Goal: Register for event/course

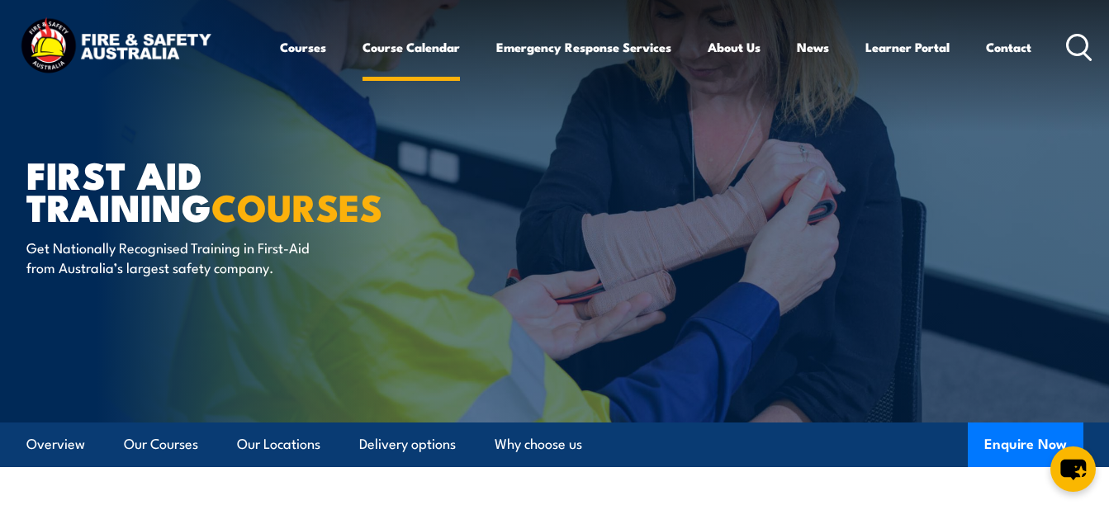
click at [409, 53] on link "Course Calendar" at bounding box center [410, 47] width 97 height 40
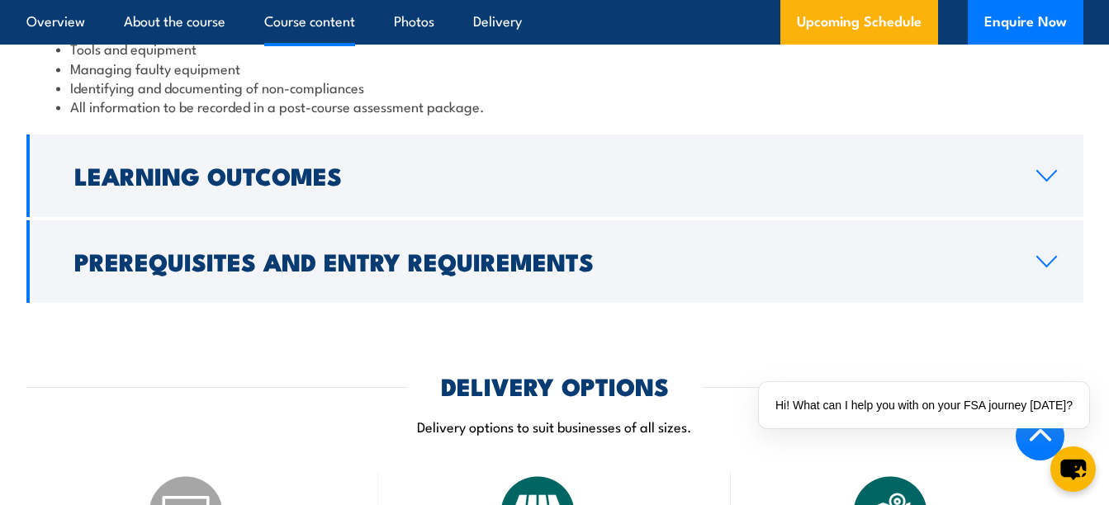
scroll to position [1917, 0]
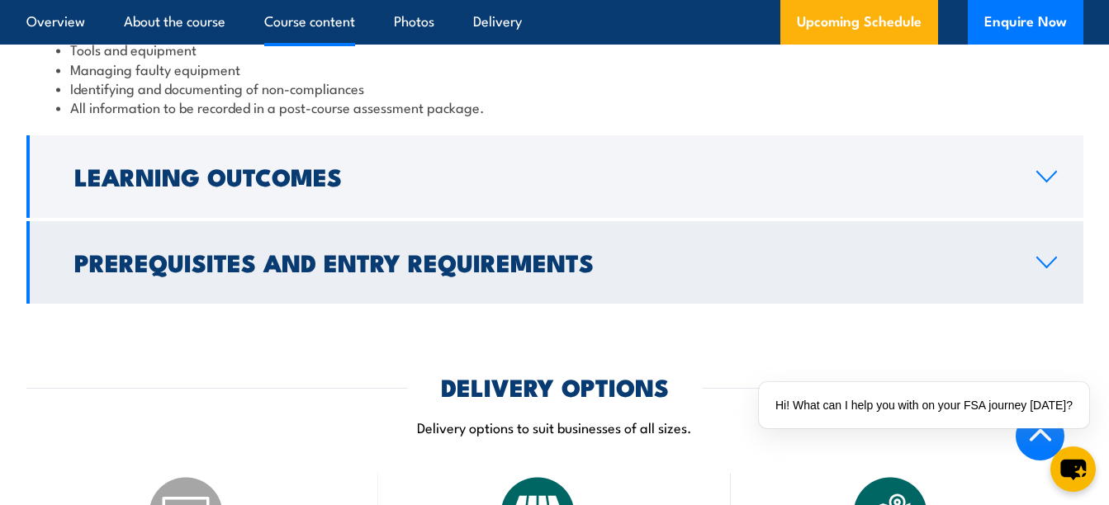
click at [655, 272] on link "Prerequisites and Entry Requirements" at bounding box center [554, 262] width 1057 height 83
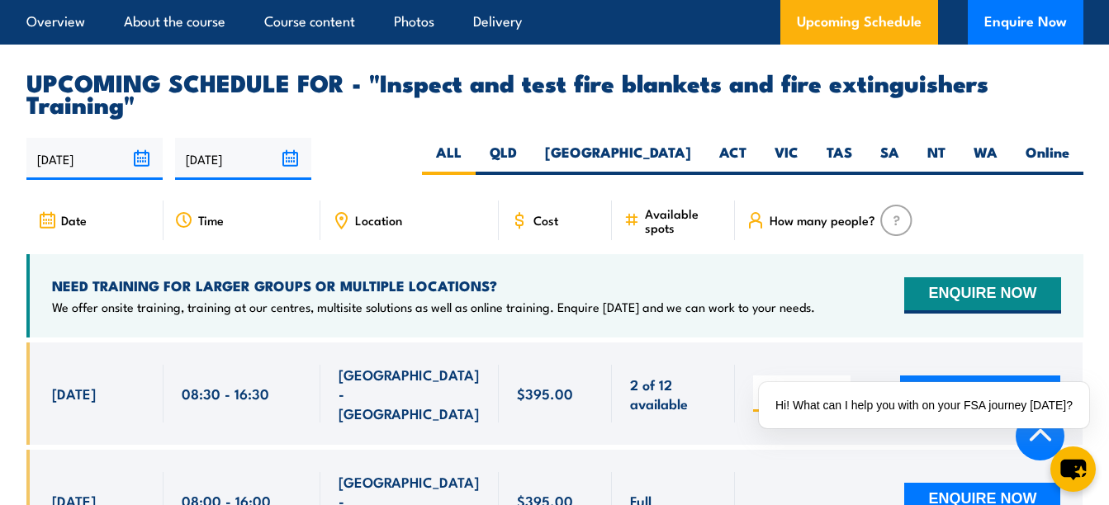
scroll to position [2794, 0]
